Goal: Task Accomplishment & Management: Complete application form

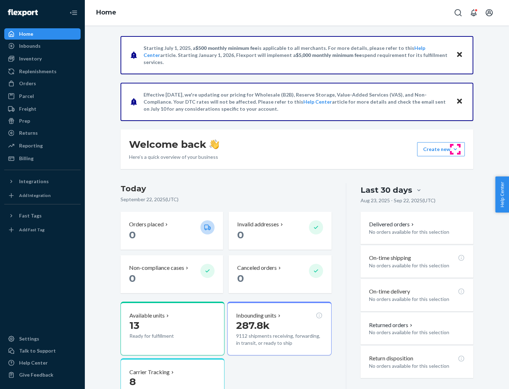
click at [456, 149] on button "Create new Create new inbound Create new order Create new product" at bounding box center [441, 149] width 48 height 14
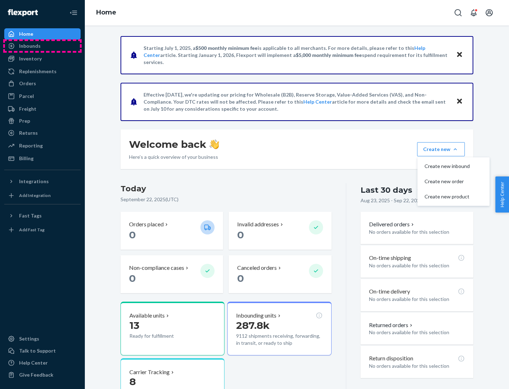
click at [42, 46] on div "Inbounds" at bounding box center [42, 46] width 75 height 10
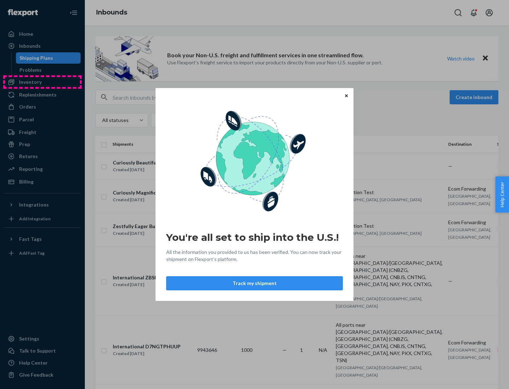
click at [42, 82] on div "You're all set to ship into the U.S.! All the information you provided to us ha…" at bounding box center [254, 194] width 509 height 389
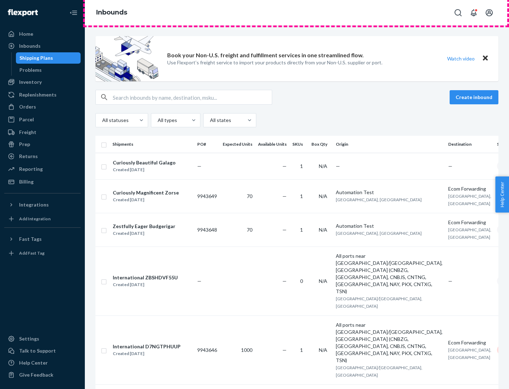
click at [297, 13] on div "Inbounds" at bounding box center [297, 12] width 424 height 25
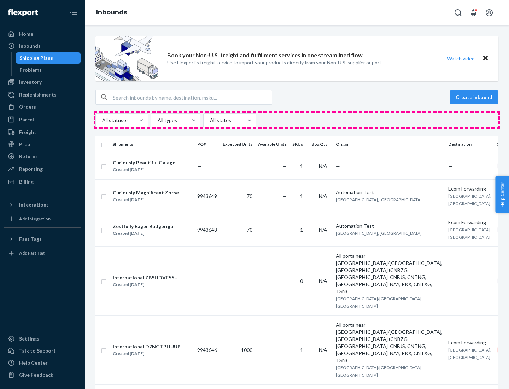
click at [297, 120] on div "All statuses All types All states" at bounding box center [297, 120] width 403 height 14
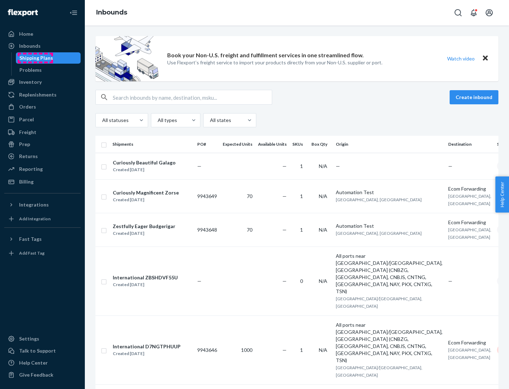
click at [35, 58] on div "Shipping Plans" at bounding box center [36, 57] width 34 height 7
click at [475, 97] on button "Create inbound" at bounding box center [474, 97] width 49 height 14
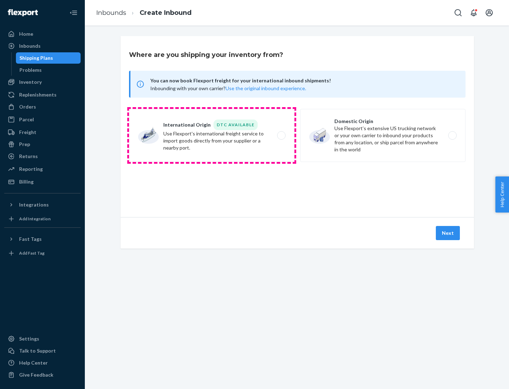
click at [212, 135] on label "International Origin DTC Available Use Flexport's international freight service…" at bounding box center [212, 135] width 166 height 53
click at [281, 135] on input "International Origin DTC Available Use Flexport's international freight service…" at bounding box center [283, 135] width 5 height 5
radio input "true"
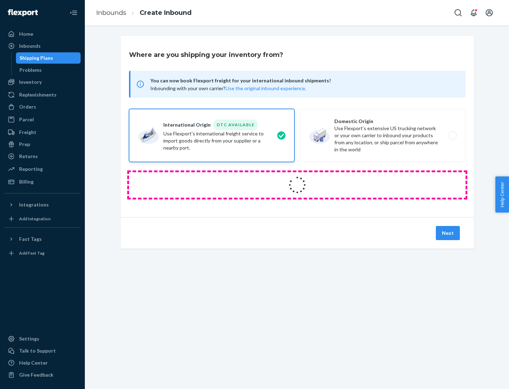
click at [297, 185] on icon at bounding box center [298, 185] width 20 height 20
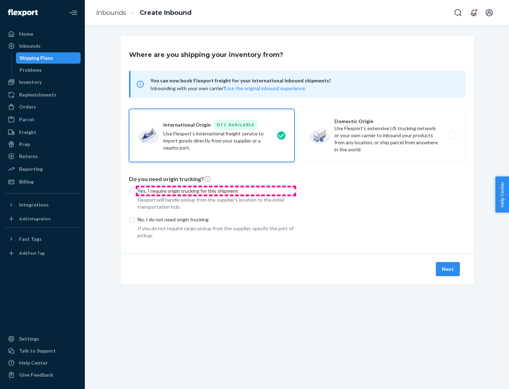
click at [216, 191] on p "Yes, I require origin trucking for this shipment" at bounding box center [216, 190] width 157 height 7
click at [135, 191] on input "Yes, I require origin trucking for this shipment" at bounding box center [132, 191] width 6 height 6
radio input "true"
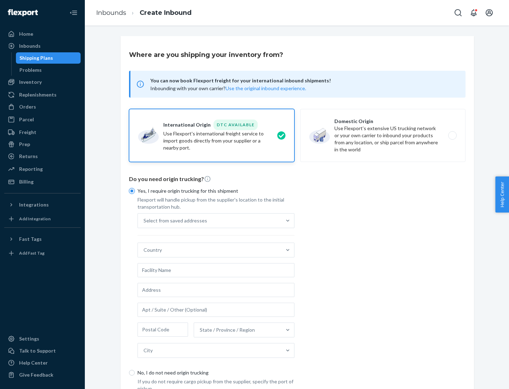
scroll to position [13, 0]
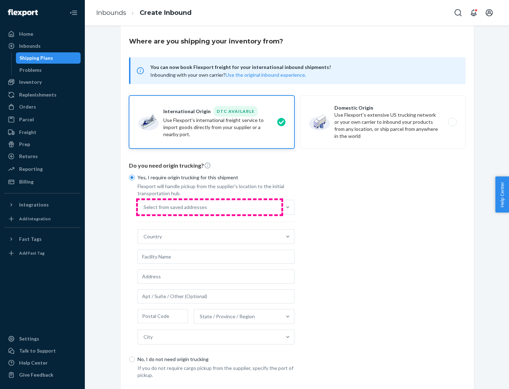
click at [210, 207] on div "Select from saved addresses" at bounding box center [210, 207] width 144 height 14
click at [144, 207] on input "Select from saved addresses" at bounding box center [144, 207] width 1 height 7
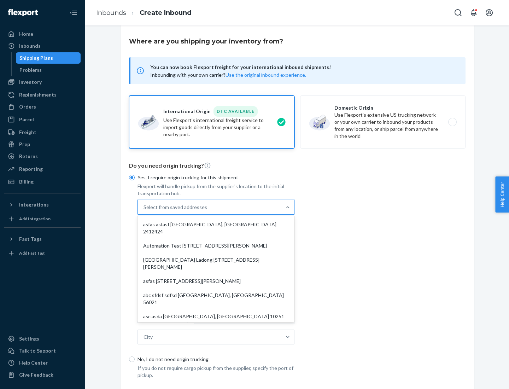
scroll to position [31, 0]
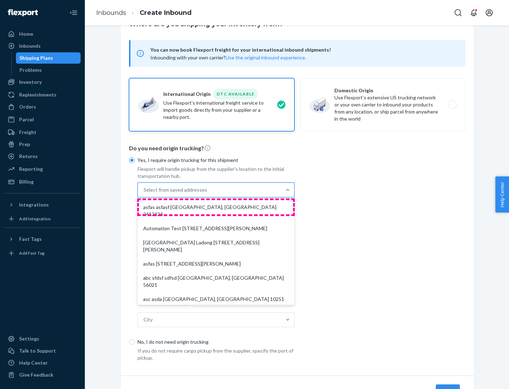
click at [216, 207] on div "asfas asfasf [GEOGRAPHIC_DATA], [GEOGRAPHIC_DATA] 2412424" at bounding box center [216, 210] width 154 height 21
click at [144, 193] on input "option asfas asfasf [GEOGRAPHIC_DATA], [GEOGRAPHIC_DATA] 2412424 focused, 1 of …" at bounding box center [144, 189] width 1 height 7
type input "asfas"
type input "asfasf"
type input "2412424"
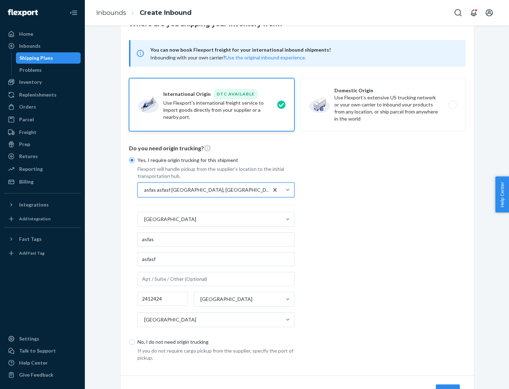
scroll to position [66, 0]
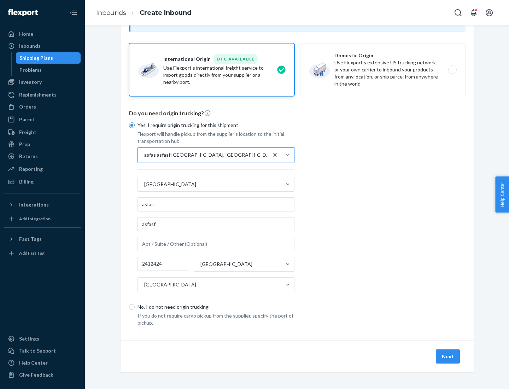
click at [449, 356] on button "Next" at bounding box center [448, 356] width 24 height 14
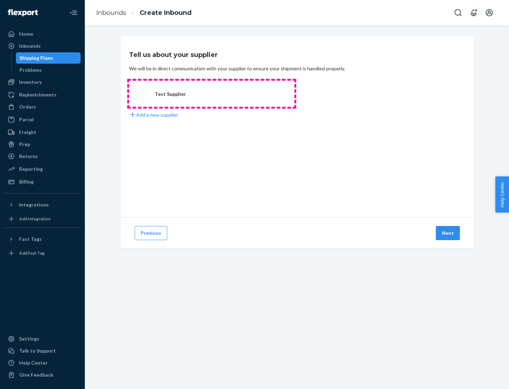
click at [212, 94] on label "Test Supplier" at bounding box center [212, 94] width 166 height 26
click at [143, 94] on input "Test Supplier" at bounding box center [140, 94] width 5 height 5
radio input "true"
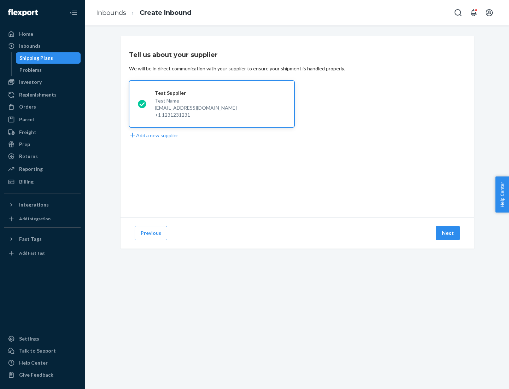
click at [449, 233] on button "Next" at bounding box center [448, 233] width 24 height 14
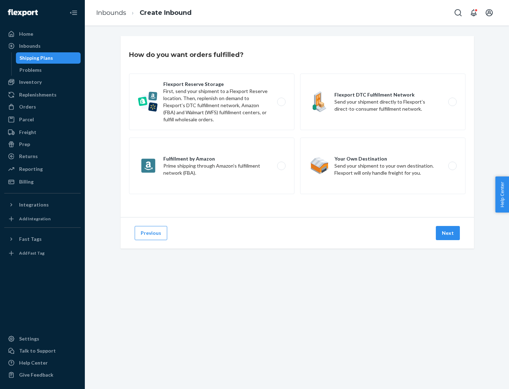
click at [212, 166] on label "Fulfillment by Amazon Prime shipping through Amazon’s fulfillment network (FBA)." at bounding box center [212, 166] width 166 height 57
click at [281, 166] on input "Fulfillment by Amazon Prime shipping through Amazon’s fulfillment network (FBA)." at bounding box center [283, 166] width 5 height 5
radio input "true"
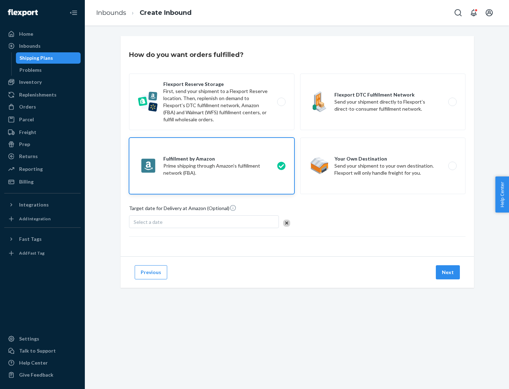
click at [449, 272] on button "Next" at bounding box center [448, 272] width 24 height 14
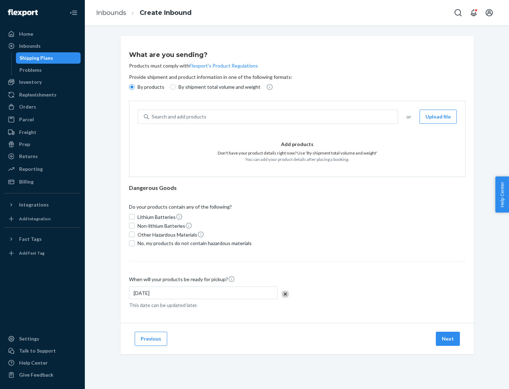
click at [218, 87] on p "By shipment total volume and weight" at bounding box center [220, 86] width 82 height 7
click at [176, 87] on input "By shipment total volume and weight" at bounding box center [173, 87] width 6 height 6
radio input "true"
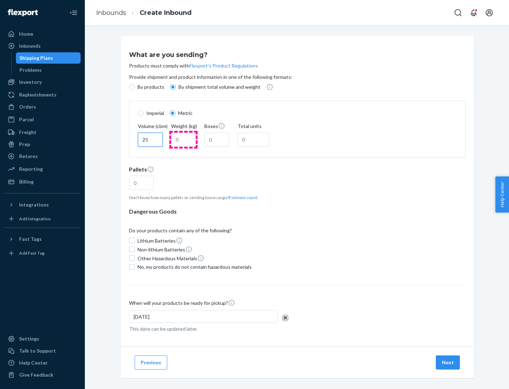
type input "25"
type input "100"
type input "50"
type input "500"
click at [242, 197] on button "Estimate count" at bounding box center [243, 198] width 29 height 6
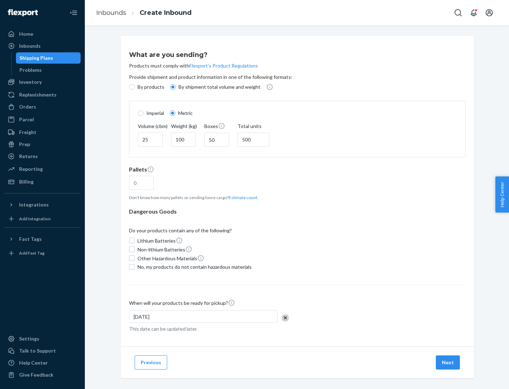
type input "16"
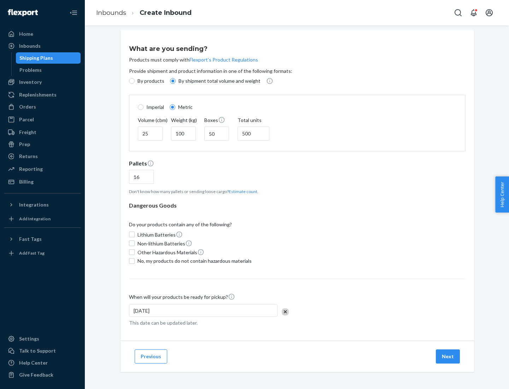
click at [193, 261] on span "No, my products do not contain hazardous materials" at bounding box center [195, 261] width 114 height 7
click at [135, 261] on input "No, my products do not contain hazardous materials" at bounding box center [132, 261] width 6 height 6
checkbox input "true"
click at [449, 356] on button "Next" at bounding box center [448, 356] width 24 height 14
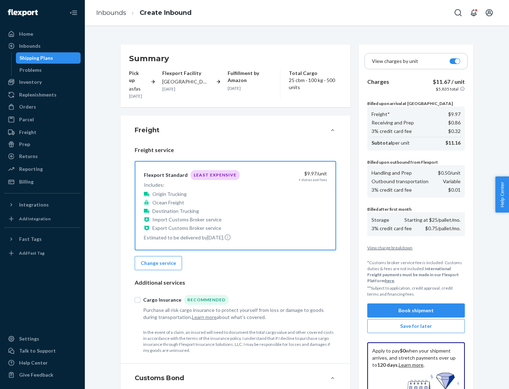
scroll to position [103, 0]
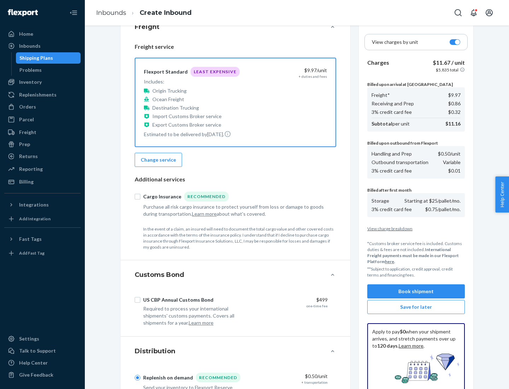
click at [416, 291] on button "Book shipment" at bounding box center [417, 291] width 98 height 14
